Goal: Transaction & Acquisition: Purchase product/service

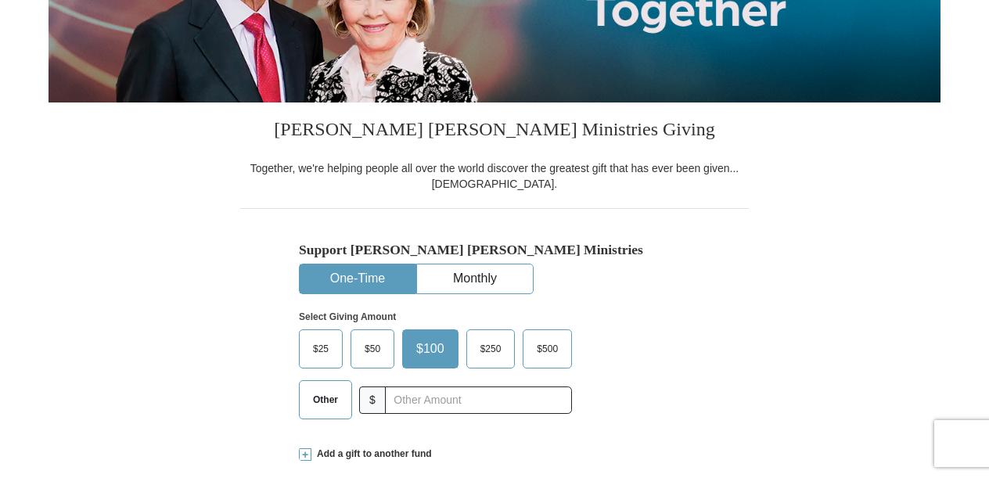
scroll to position [313, 0]
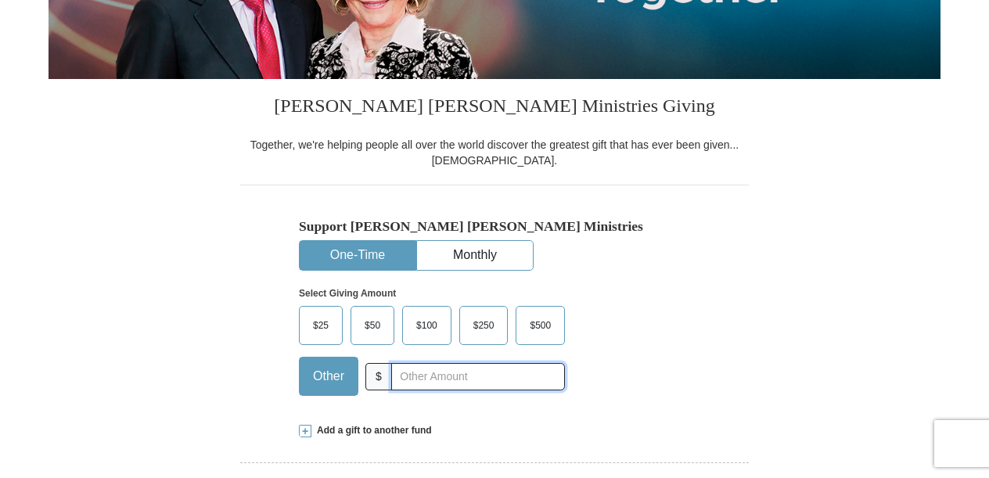
click at [410, 376] on input "text" at bounding box center [478, 376] width 174 height 27
type input "200"
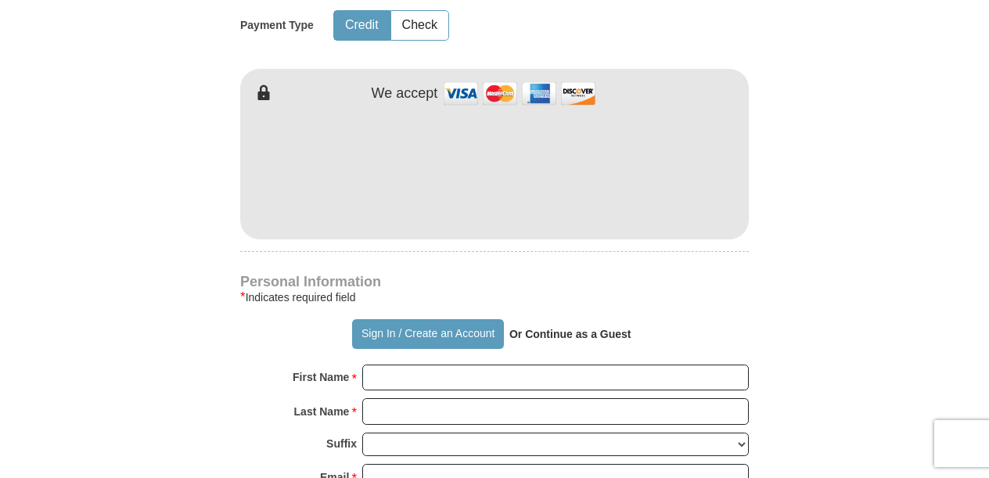
scroll to position [861, 0]
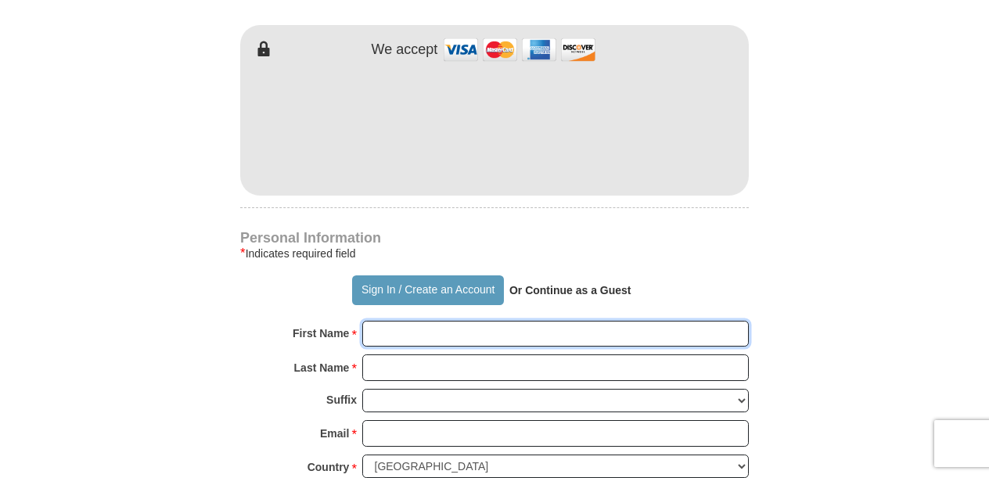
click at [394, 339] on input "First Name *" at bounding box center [555, 334] width 387 height 27
type input "[PERSON_NAME]"
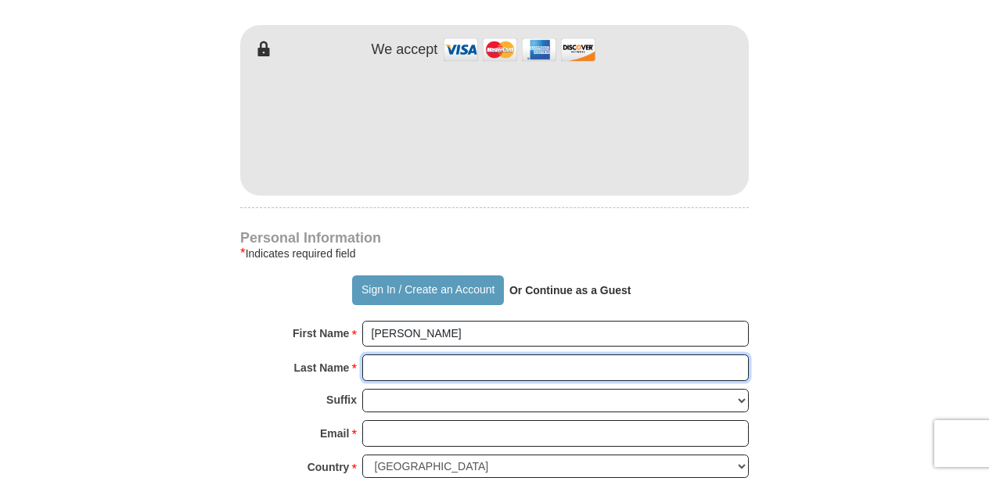
type input "[PERSON_NAME]"
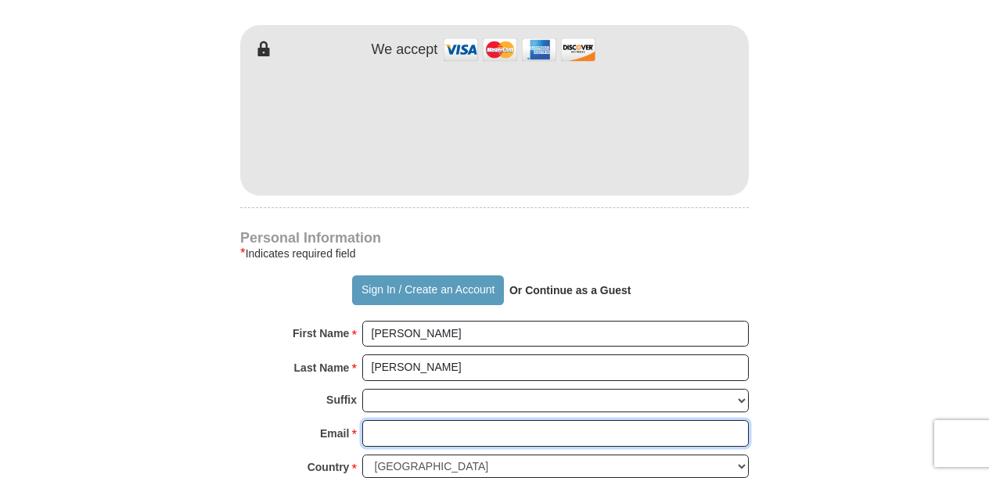
type input "[EMAIL_ADDRESS][DOMAIN_NAME]"
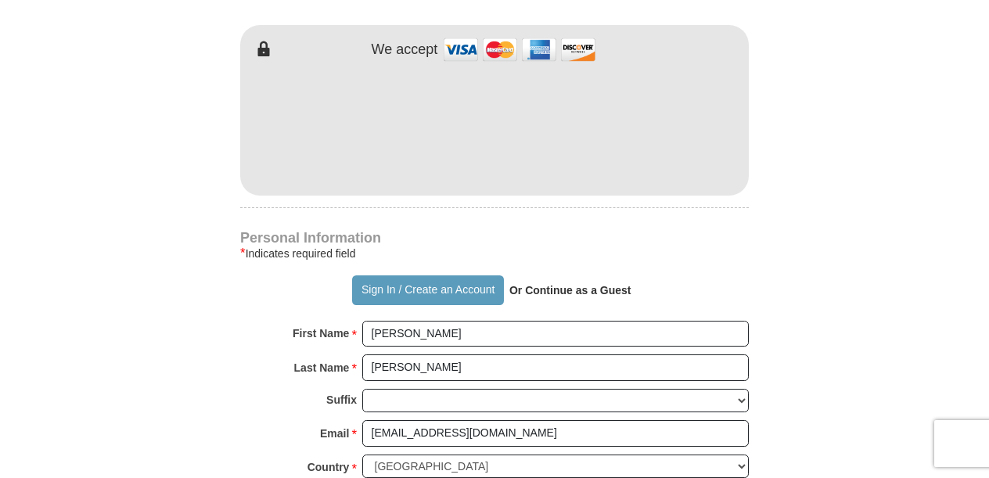
type input "[STREET_ADDRESS]"
type input "Awendaw"
type input "29429"
type input "8434942595"
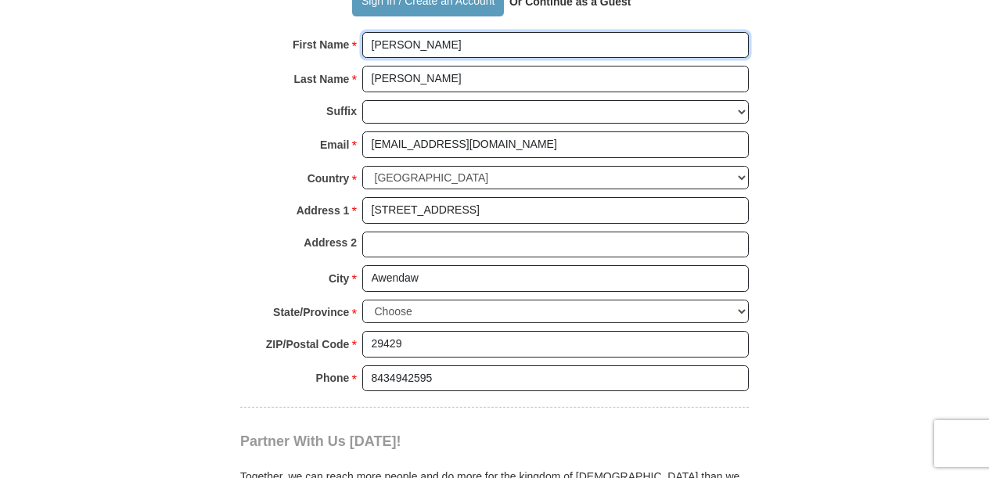
scroll to position [1174, 0]
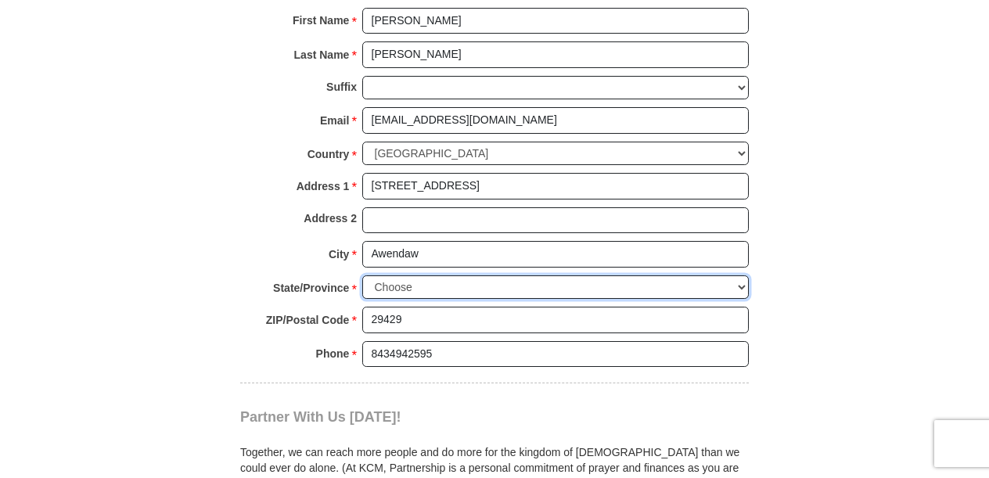
click at [498, 282] on select "Choose [US_STATE] [US_STATE] [US_STATE] [US_STATE] [US_STATE] Armed Forces Amer…" at bounding box center [555, 287] width 387 height 24
select select "SC"
click at [362, 275] on select "Choose [US_STATE] [US_STATE] [US_STATE] [US_STATE] [US_STATE] Armed Forces Amer…" at bounding box center [555, 287] width 387 height 24
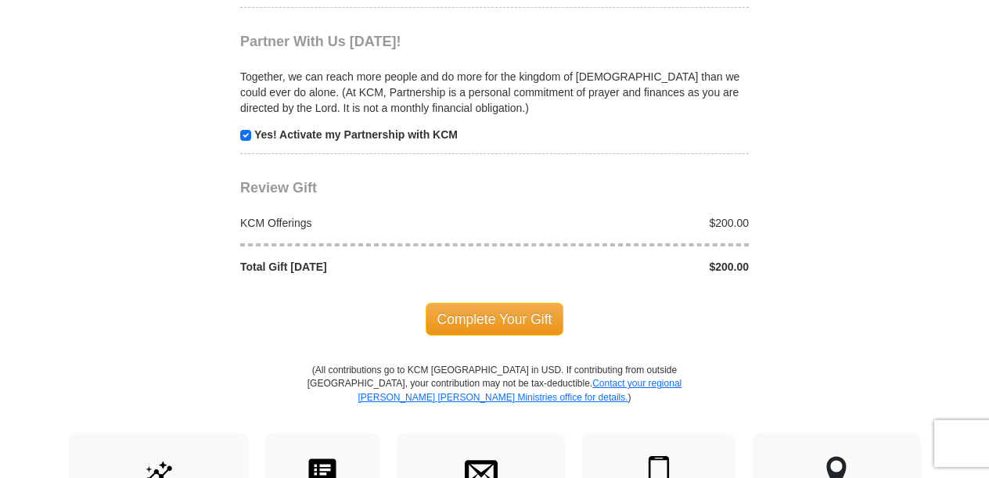
scroll to position [1565, 0]
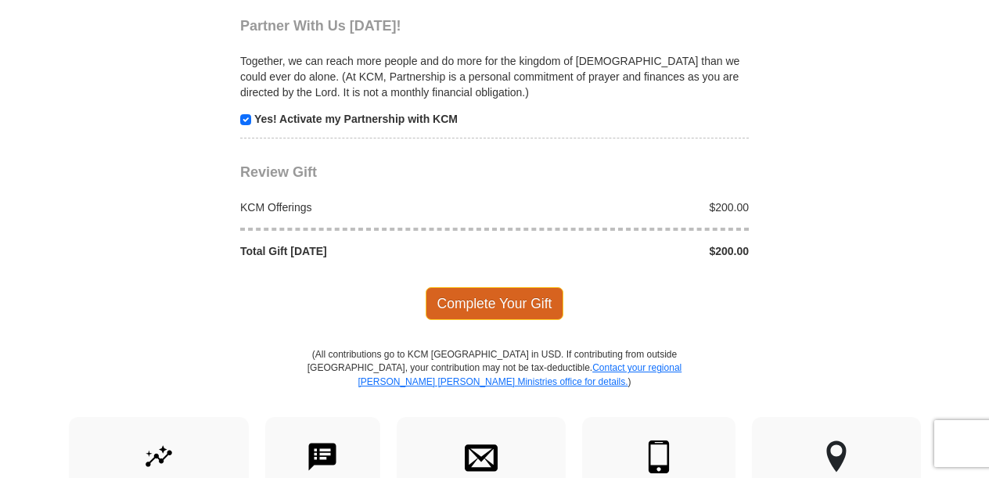
click at [509, 296] on span "Complete Your Gift" at bounding box center [495, 303] width 138 height 33
